Goal: Task Accomplishment & Management: Manage account settings

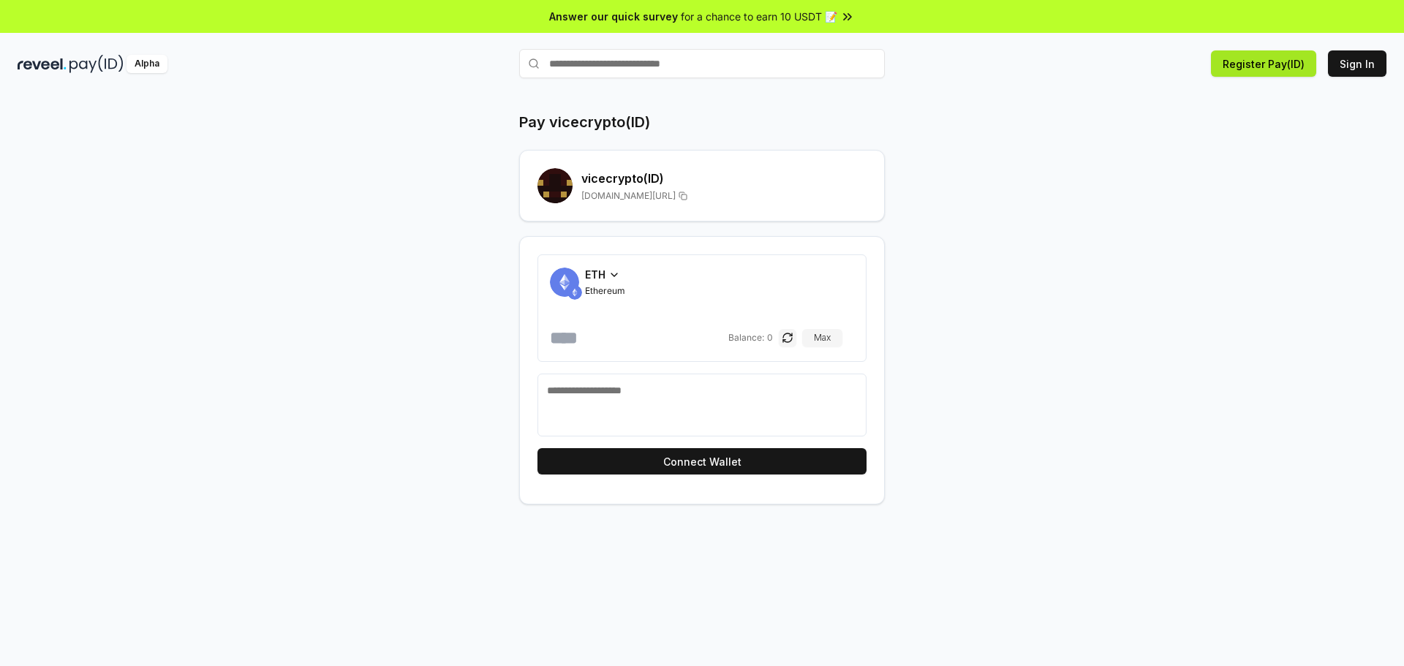
click at [1259, 61] on button "Register Pay(ID)" at bounding box center [1263, 63] width 105 height 26
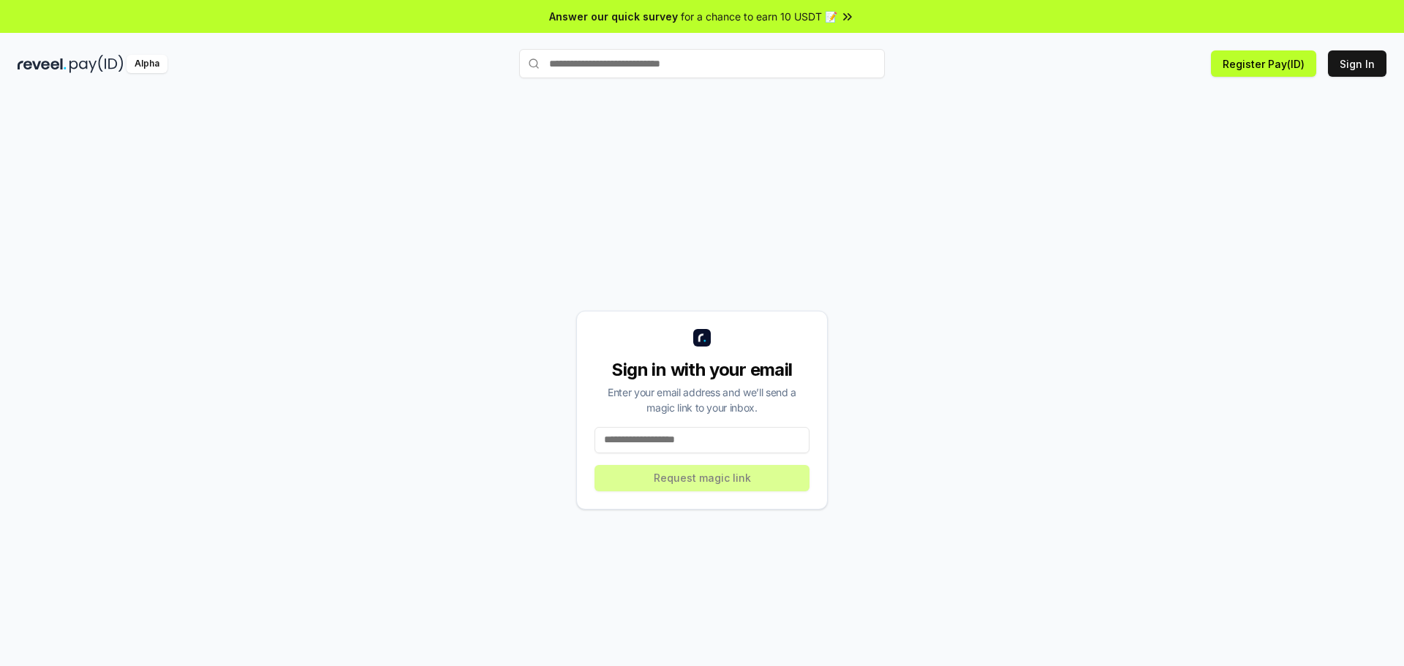
click at [673, 432] on input at bounding box center [702, 440] width 215 height 26
click at [641, 442] on input at bounding box center [702, 440] width 215 height 26
click at [1046, 249] on div "Sign in with your email Enter your email address and we’ll send a magic link to…" at bounding box center [702, 410] width 1369 height 596
click at [910, 206] on div "Sign in with your email Enter your email address and we’ll send a magic link to…" at bounding box center [702, 410] width 1369 height 596
click at [643, 442] on input at bounding box center [702, 440] width 215 height 26
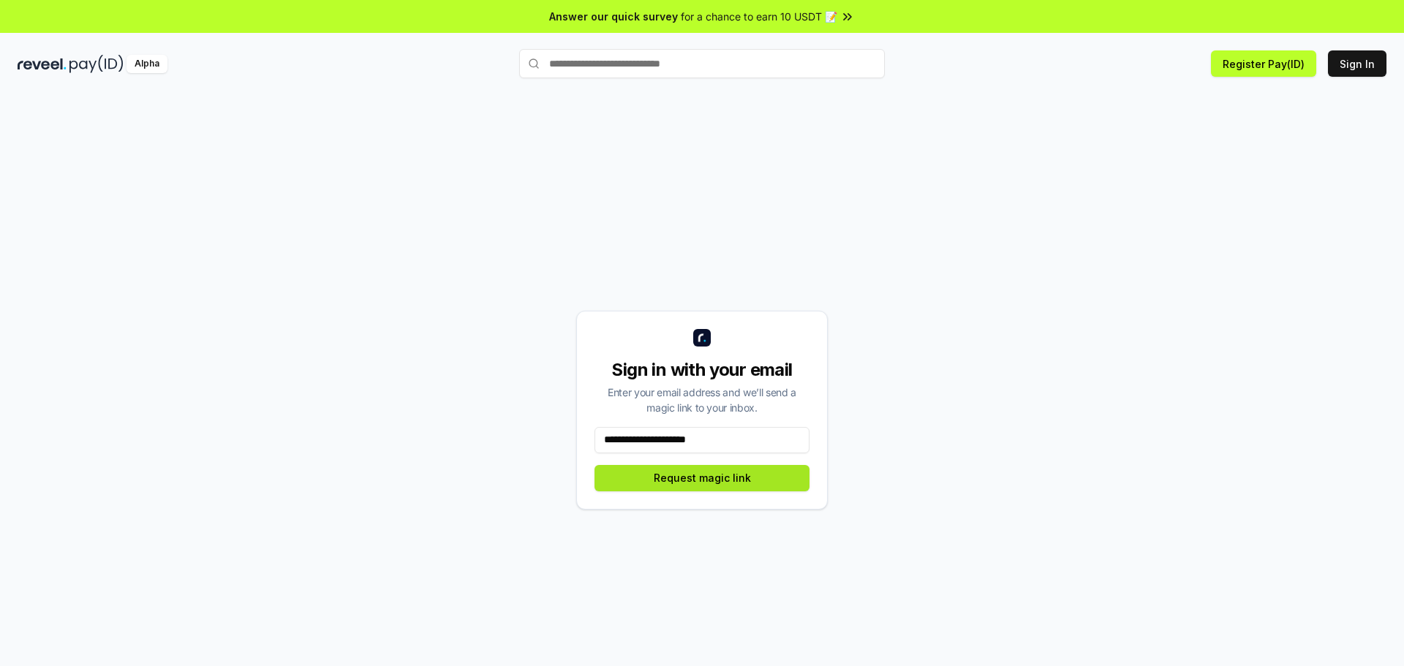
type input "**********"
click at [648, 468] on button "Request magic link" at bounding box center [702, 478] width 215 height 26
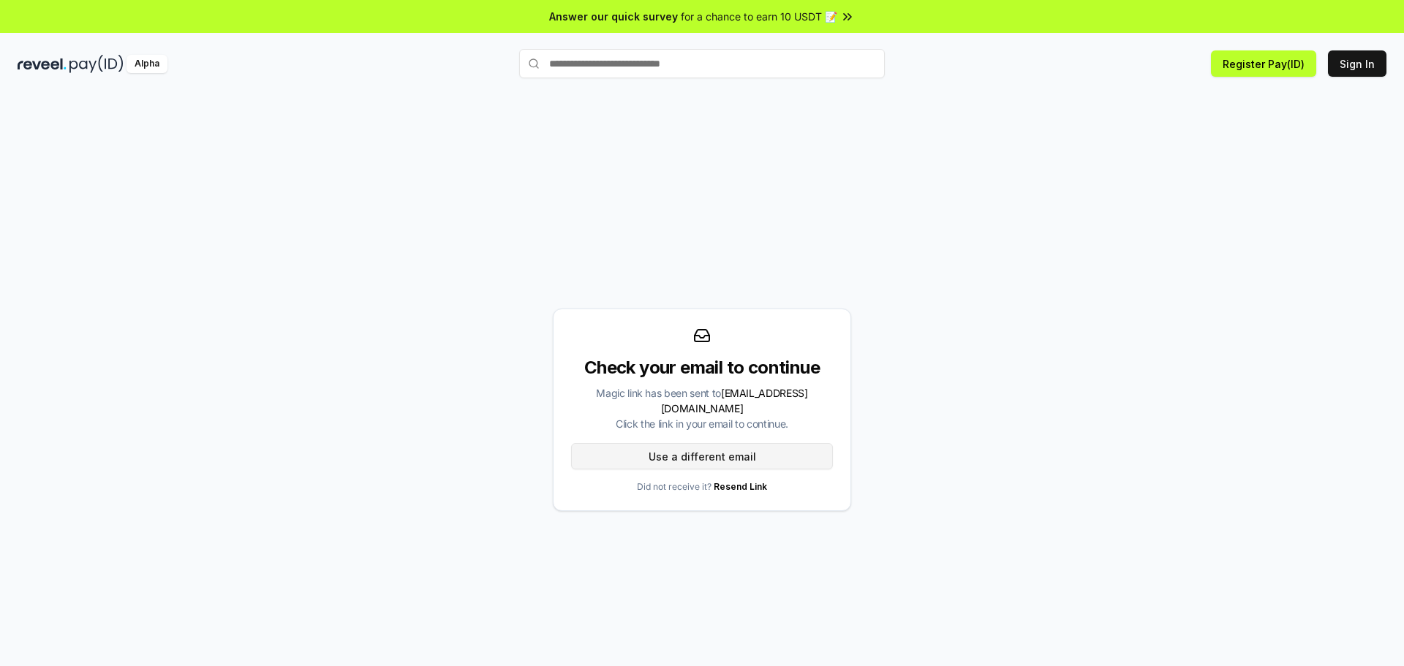
click at [670, 443] on button "Use a different email" at bounding box center [702, 456] width 262 height 26
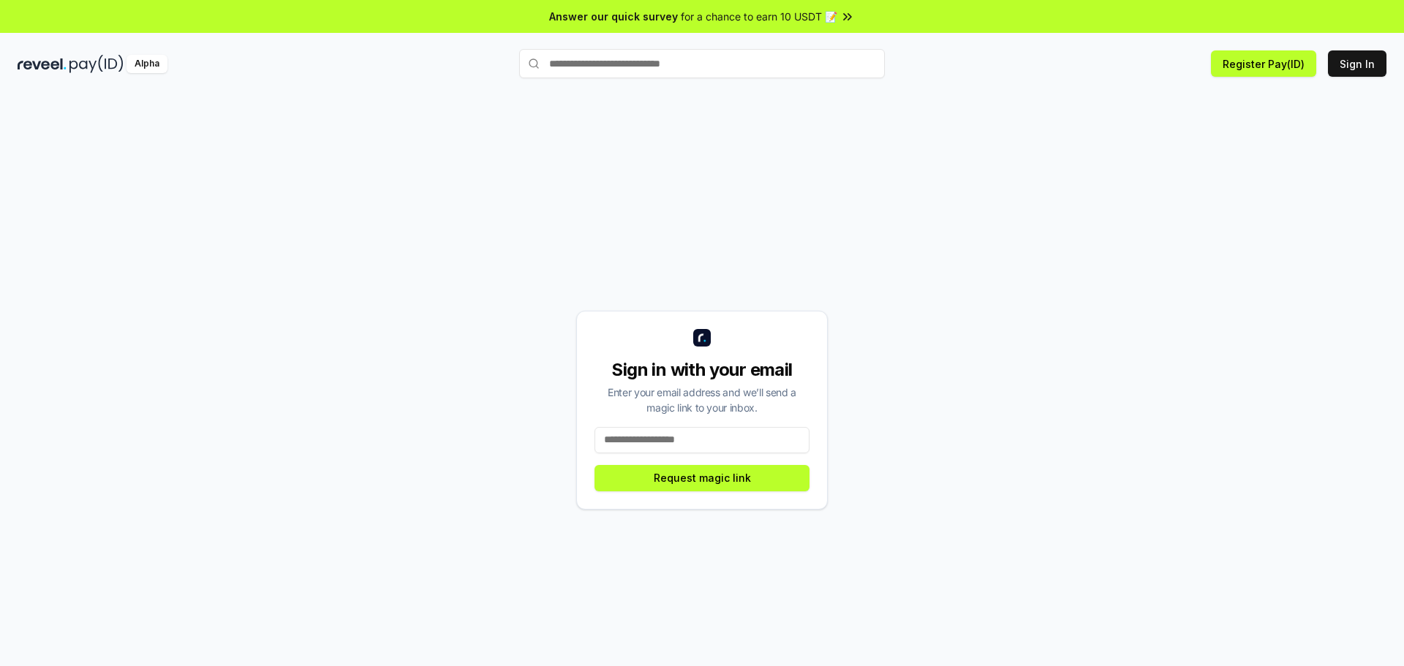
click at [647, 430] on input at bounding box center [702, 440] width 215 height 26
paste input "**********"
type input "**********"
click at [688, 475] on button "Request magic link" at bounding box center [702, 478] width 215 height 26
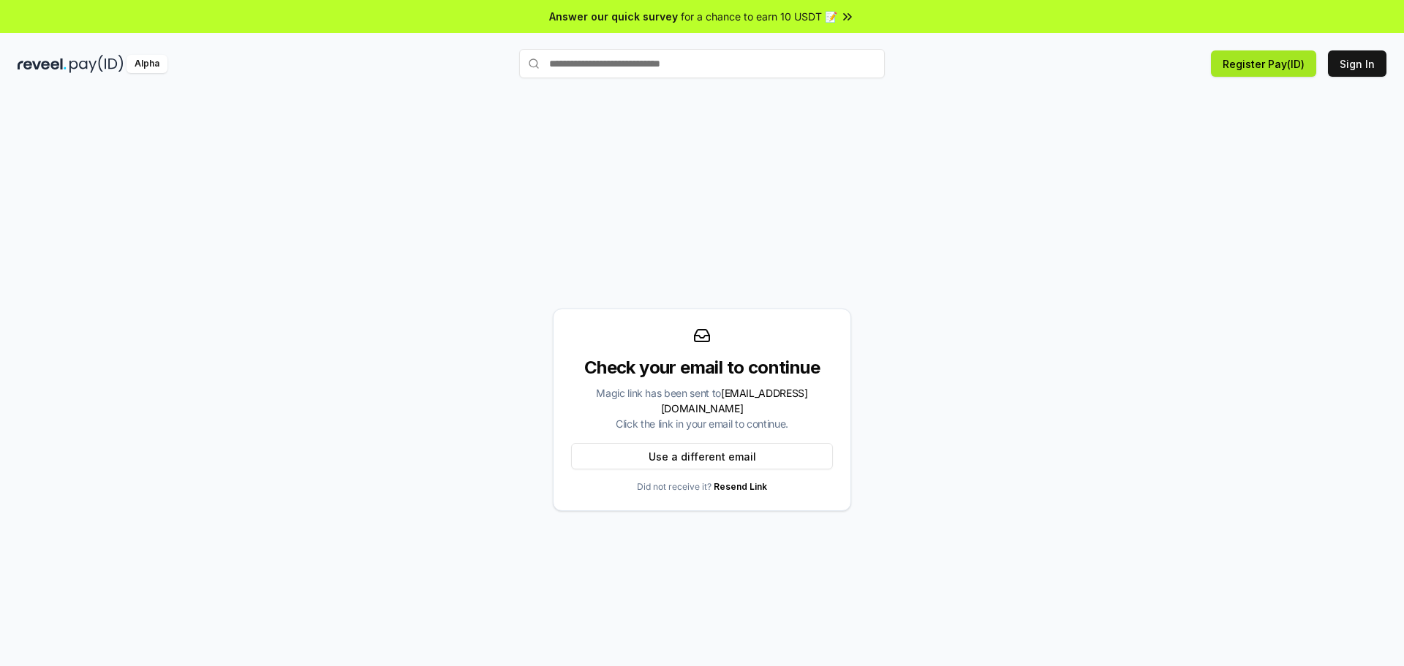
click at [1244, 61] on button "Register Pay(ID)" at bounding box center [1263, 63] width 105 height 26
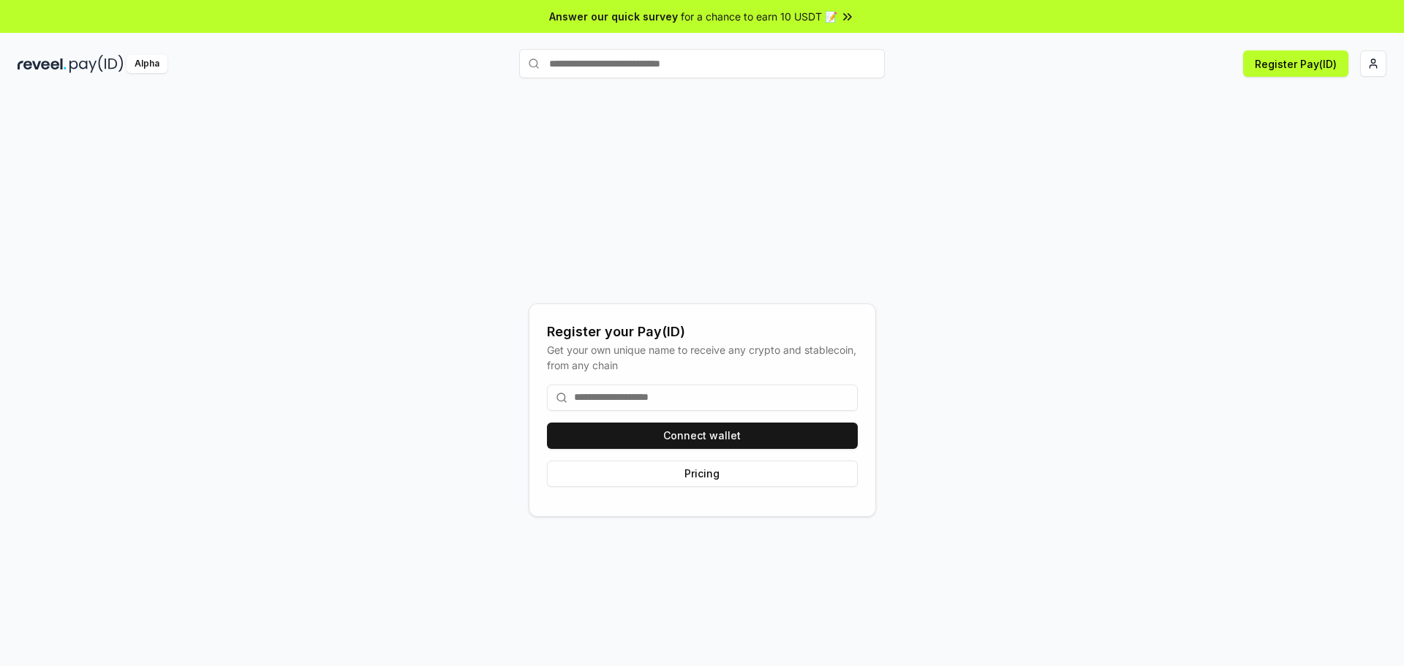
click at [649, 400] on input at bounding box center [702, 398] width 311 height 26
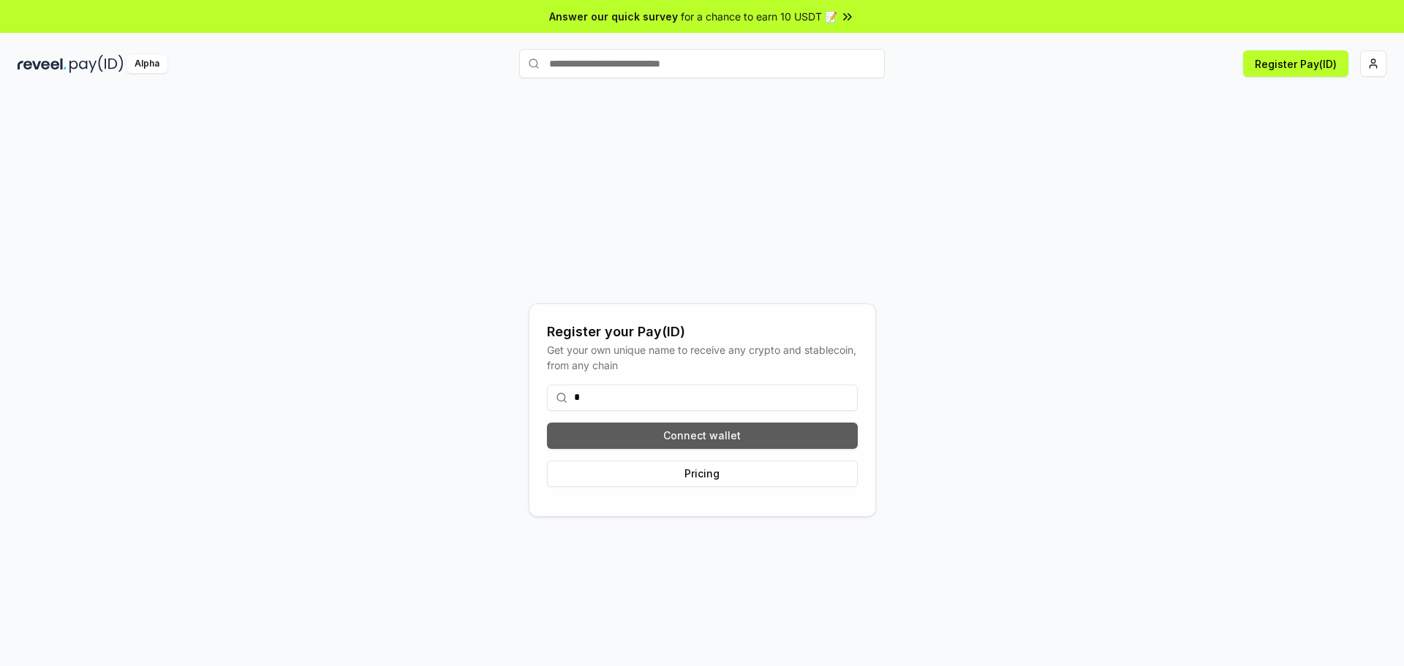
click at [705, 432] on button "Connect wallet" at bounding box center [702, 436] width 311 height 26
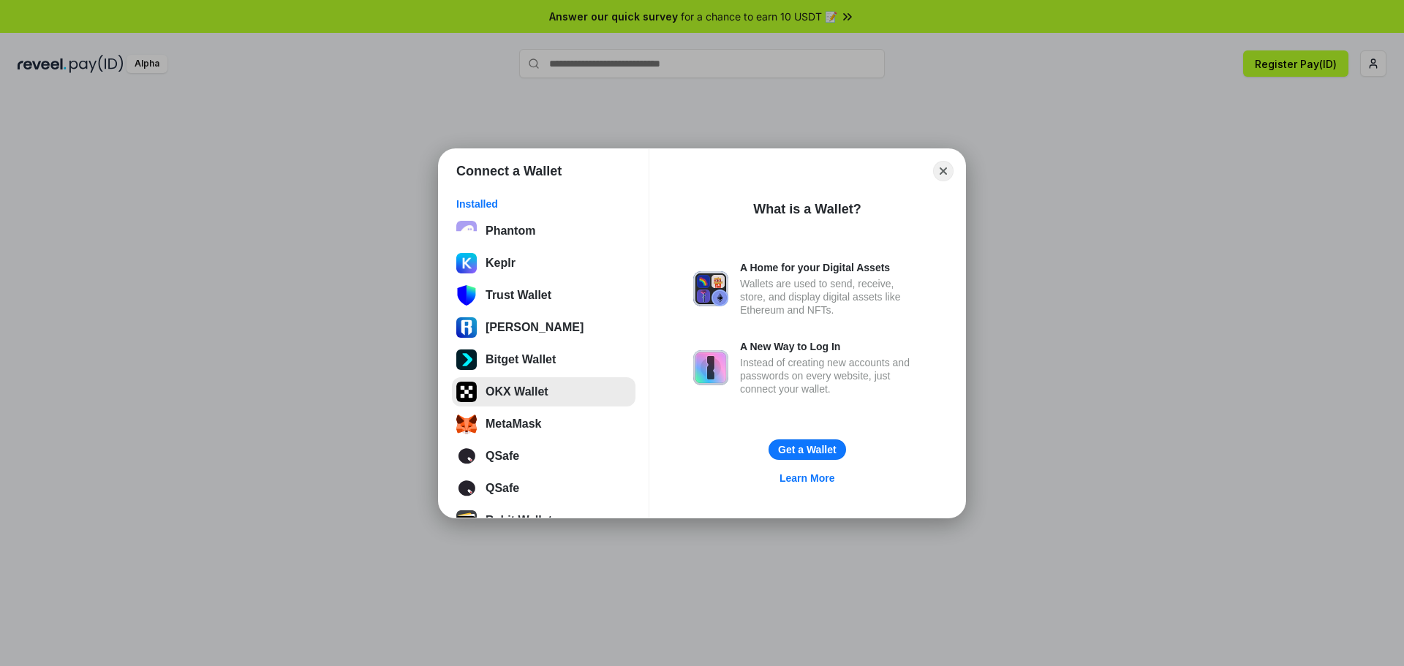
click at [519, 396] on button "OKX Wallet" at bounding box center [544, 391] width 184 height 29
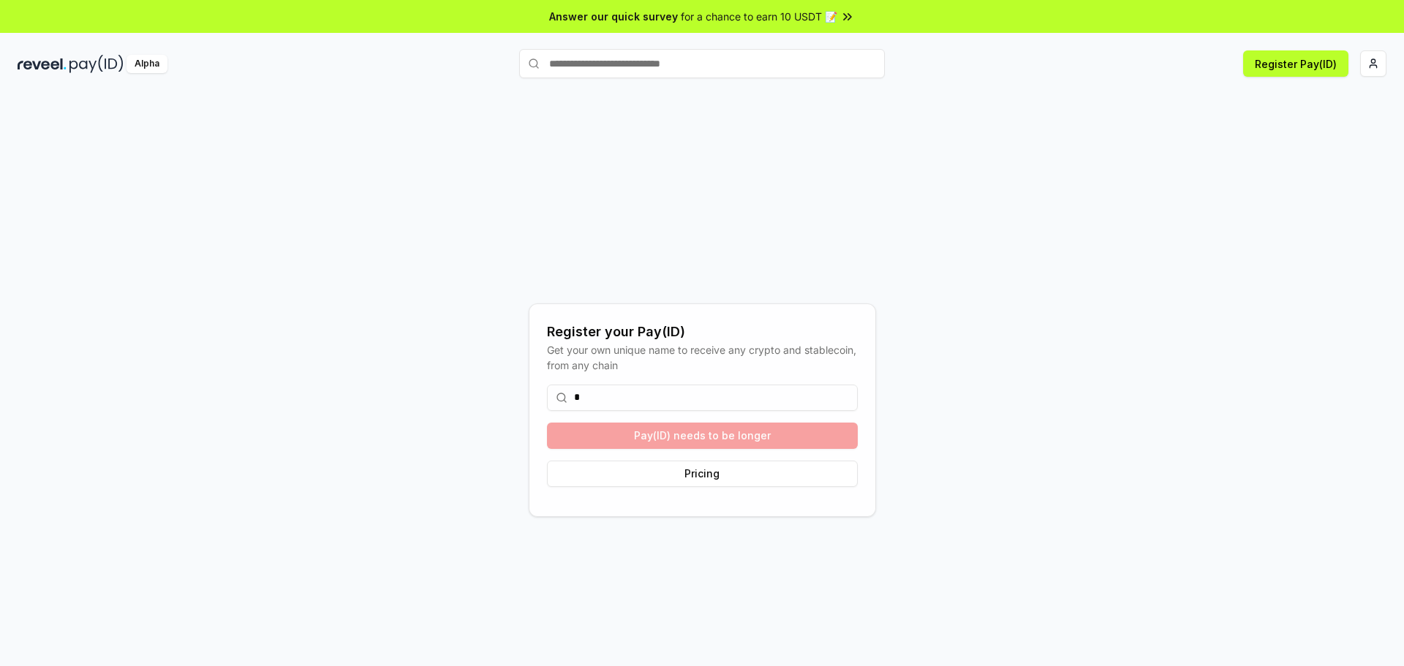
click at [639, 398] on input "*" at bounding box center [702, 398] width 311 height 26
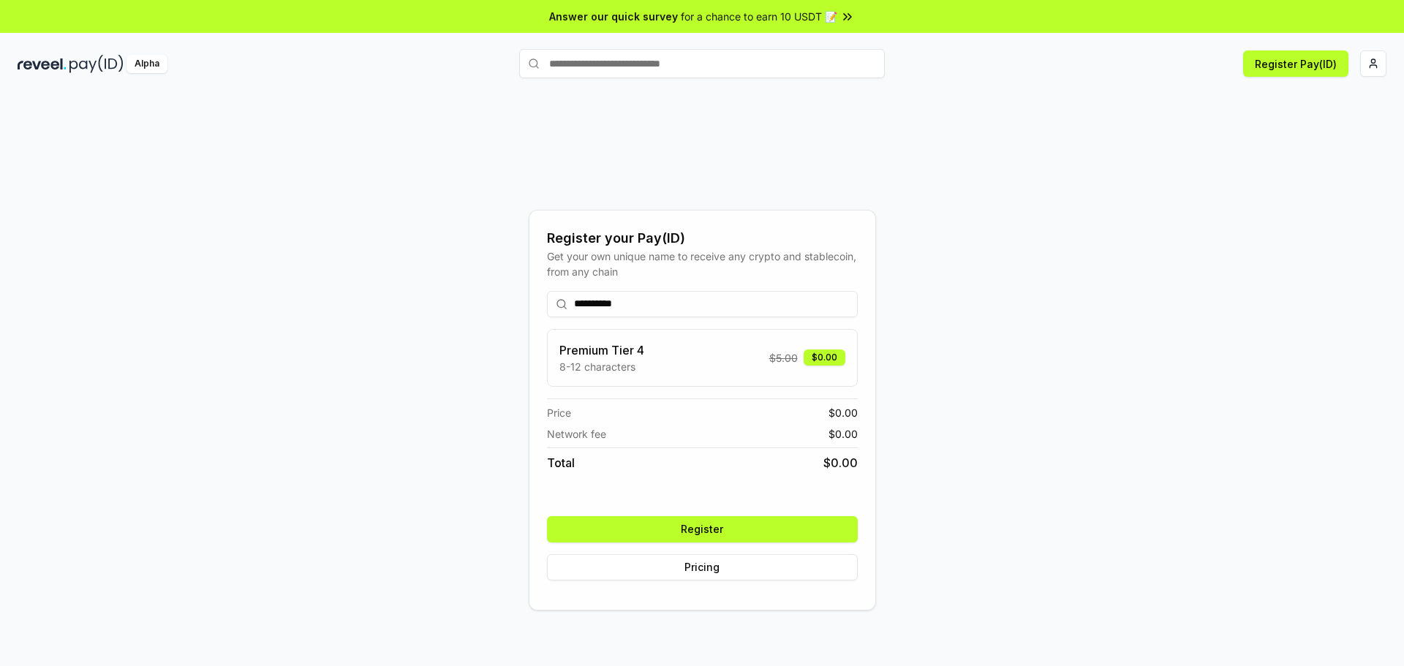
type input "**********"
click at [698, 525] on button "Register" at bounding box center [702, 529] width 311 height 26
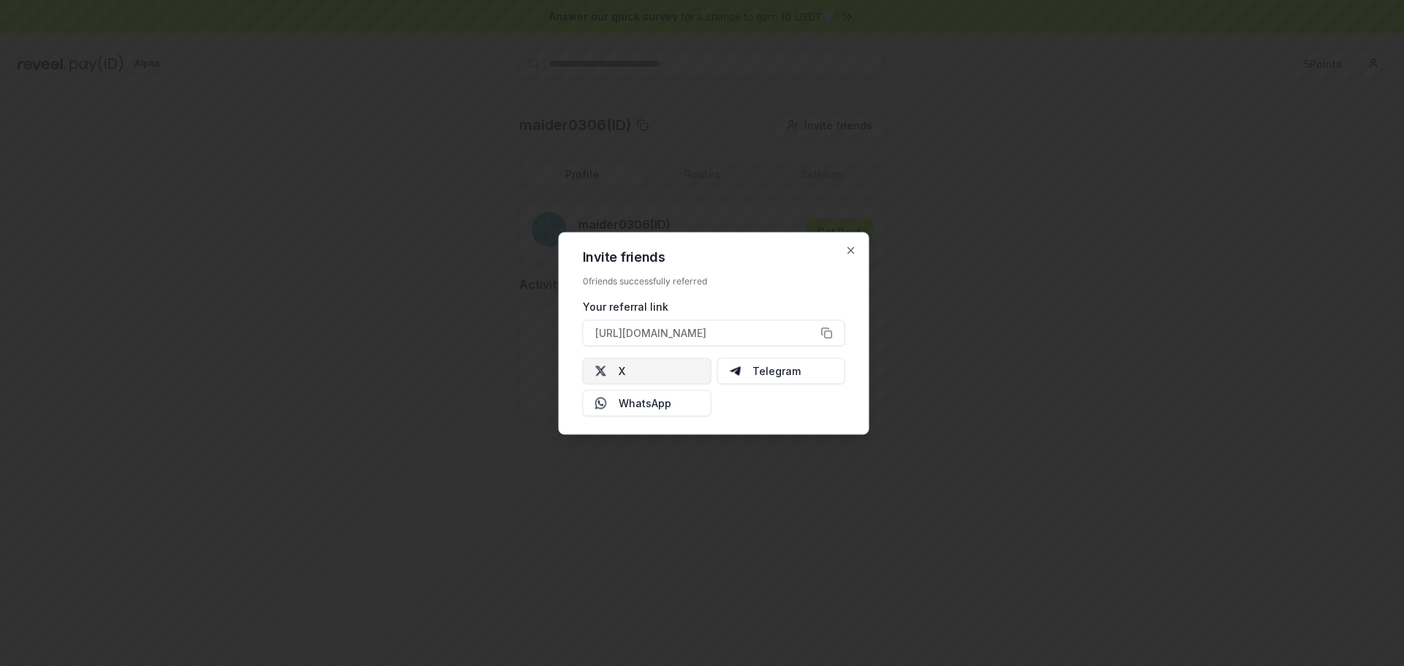
click at [653, 367] on button "X" at bounding box center [647, 371] width 129 height 26
click at [851, 250] on icon "button" at bounding box center [851, 250] width 6 height 6
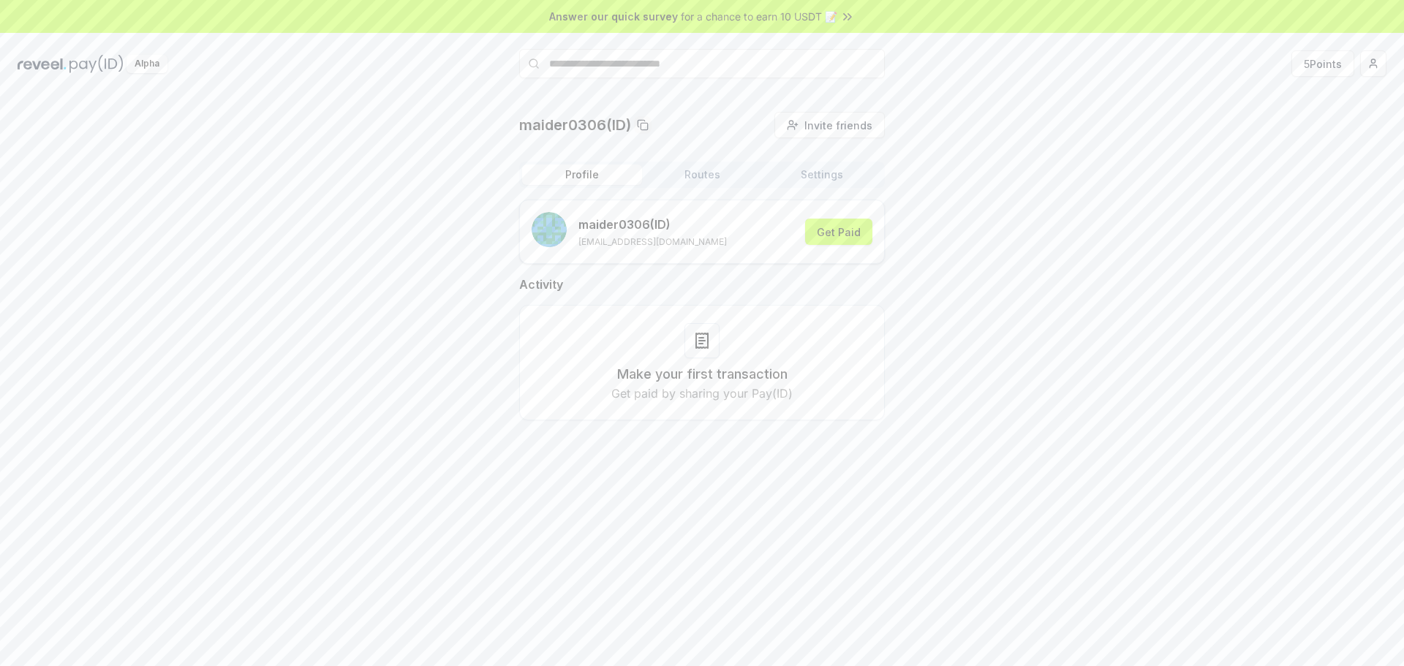
click at [708, 178] on button "Routes" at bounding box center [702, 175] width 120 height 20
click at [832, 177] on button "Settings" at bounding box center [822, 175] width 120 height 20
click at [700, 244] on span "0x9FcAbB19591E0E085Dda2AD82184f10C7698120F" at bounding box center [681, 248] width 238 height 15
click at [585, 170] on button "Profile" at bounding box center [582, 175] width 120 height 20
click at [1371, 66] on html "Answer our quick survey for a chance to earn 10 USDT 📝 Alpha 5 Points maider030…" at bounding box center [702, 333] width 1404 height 666
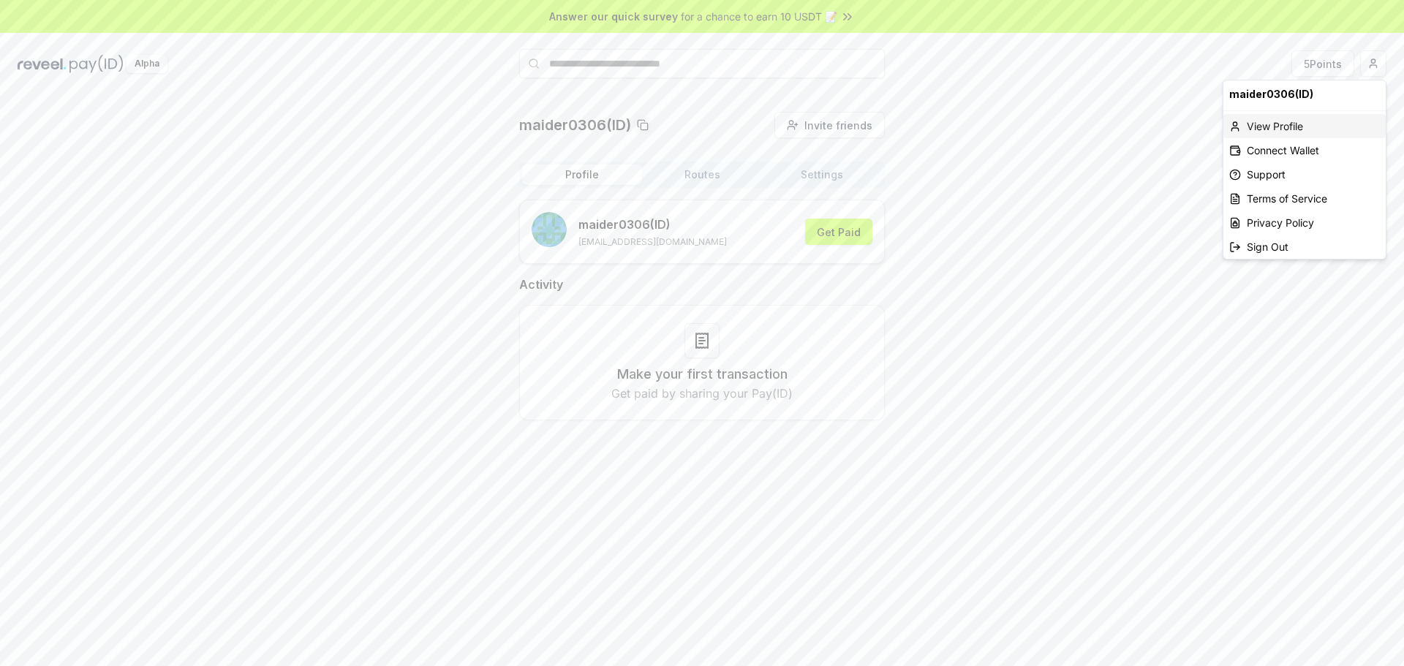
click at [1252, 123] on div "View Profile" at bounding box center [1305, 126] width 162 height 24
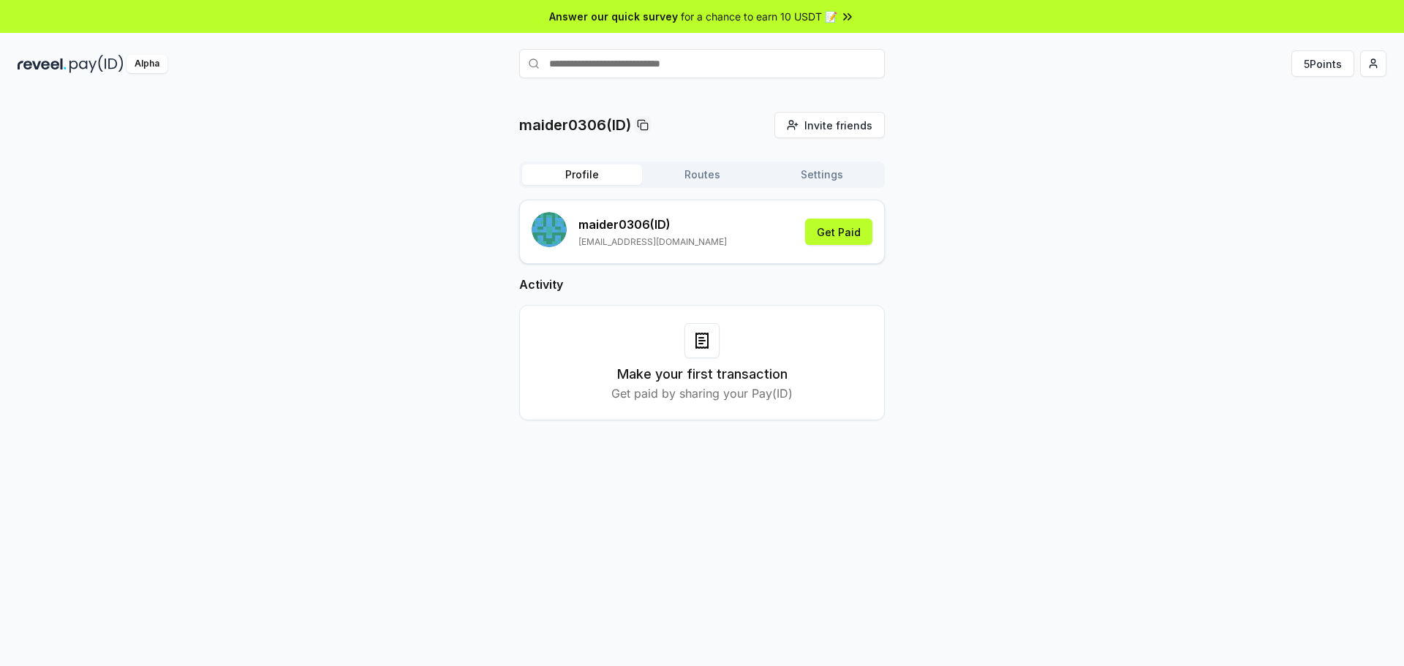
click at [1041, 271] on div "maider0306(ID) Invite friends Invite Profile Routes Settings maider0306 (ID) [E…" at bounding box center [702, 278] width 1369 height 332
drag, startPoint x: 444, startPoint y: 0, endPoint x: 251, endPoint y: 193, distance: 273.1
click at [284, 274] on div "maider0306(ID) Invite friends Invite Profile Routes Settings maider0306 (ID) [E…" at bounding box center [702, 278] width 1369 height 332
click at [709, 15] on span "for a chance to earn 10 USDT 📝" at bounding box center [759, 16] width 157 height 15
click at [1312, 60] on button "5 Points" at bounding box center [1323, 63] width 63 height 26
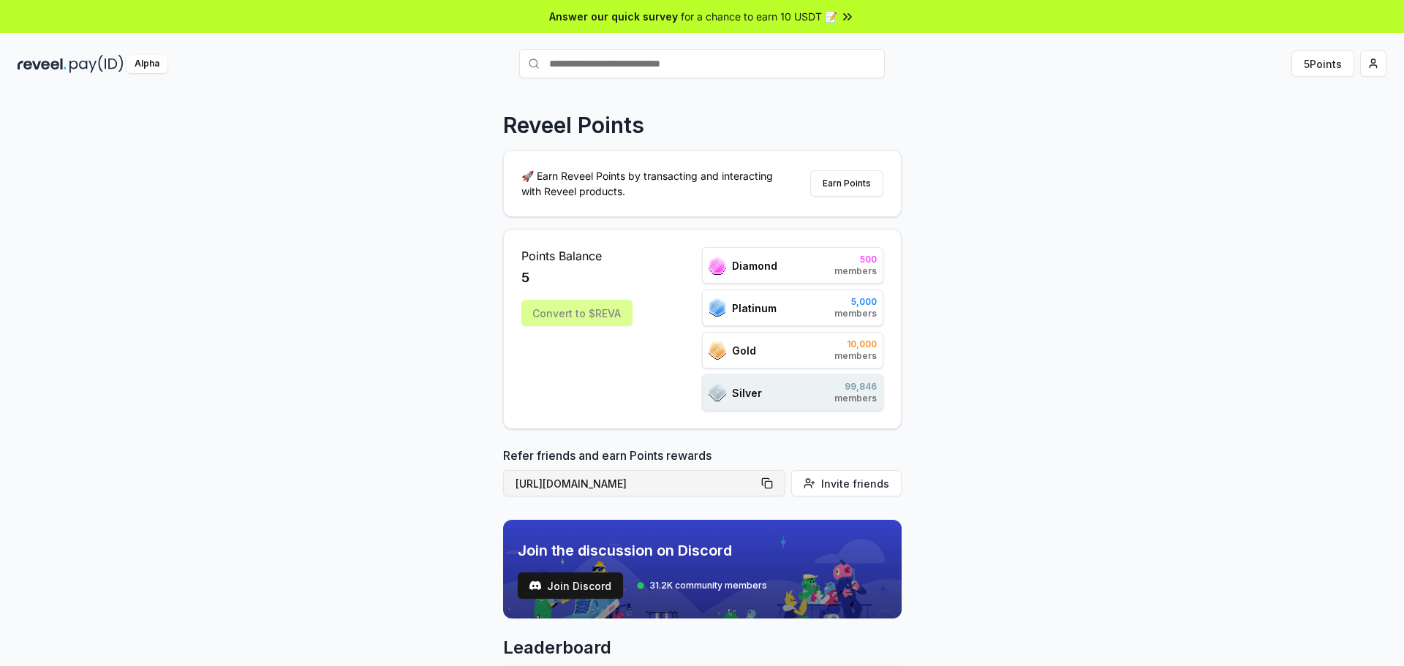
click at [764, 481] on button "[URL][DOMAIN_NAME]" at bounding box center [644, 483] width 282 height 26
type button "https://reveel.id/refer/maider0306"
click at [772, 482] on button "https://reveel.id/refer/maider0306" at bounding box center [644, 483] width 282 height 26
click at [148, 64] on div "Alpha" at bounding box center [147, 64] width 41 height 18
